Goal: Navigation & Orientation: Find specific page/section

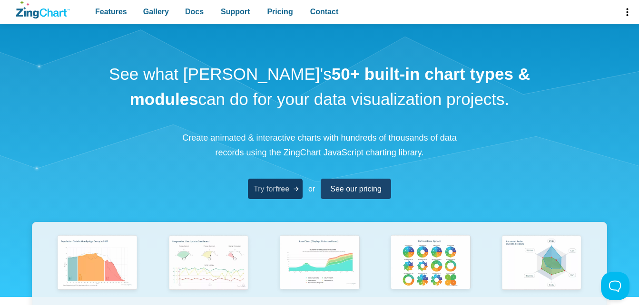
click at [271, 189] on span "Try for free" at bounding box center [272, 189] width 36 height 13
click at [0, 0] on icon "App Header" at bounding box center [0, 0] width 0 height 0
click at [0, 0] on link "Dashboard" at bounding box center [0, 0] width 0 height 0
click at [0, 0] on icon "App Header" at bounding box center [0, 0] width 0 height 0
click at [0, 0] on link "App Header" at bounding box center [0, 0] width 0 height 0
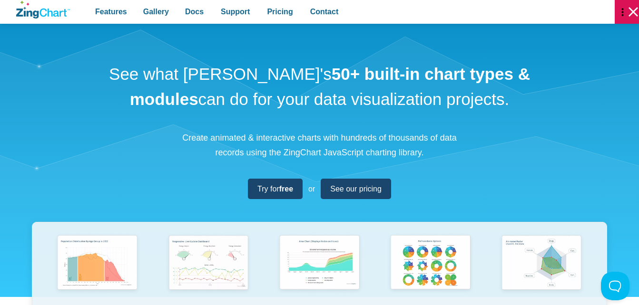
click at [0, 0] on link "Account" at bounding box center [0, 0] width 0 height 0
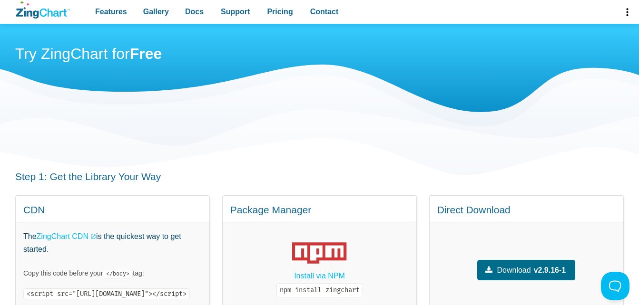
scroll to position [143, 0]
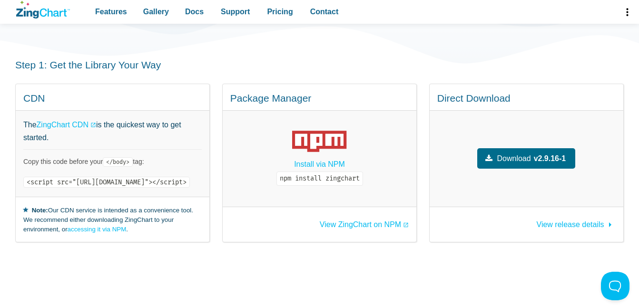
click at [190, 177] on code "<script src="[URL][DOMAIN_NAME]"></script>" at bounding box center [106, 182] width 167 height 11
